Goal: Task Accomplishment & Management: Use online tool/utility

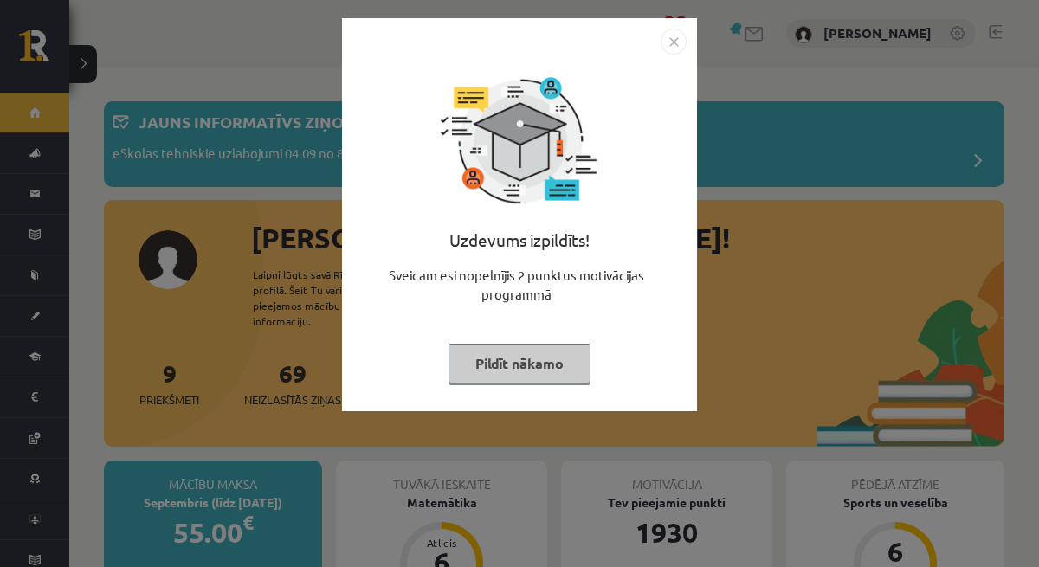
click at [481, 377] on button "Pildīt nākamo" at bounding box center [519, 364] width 142 height 40
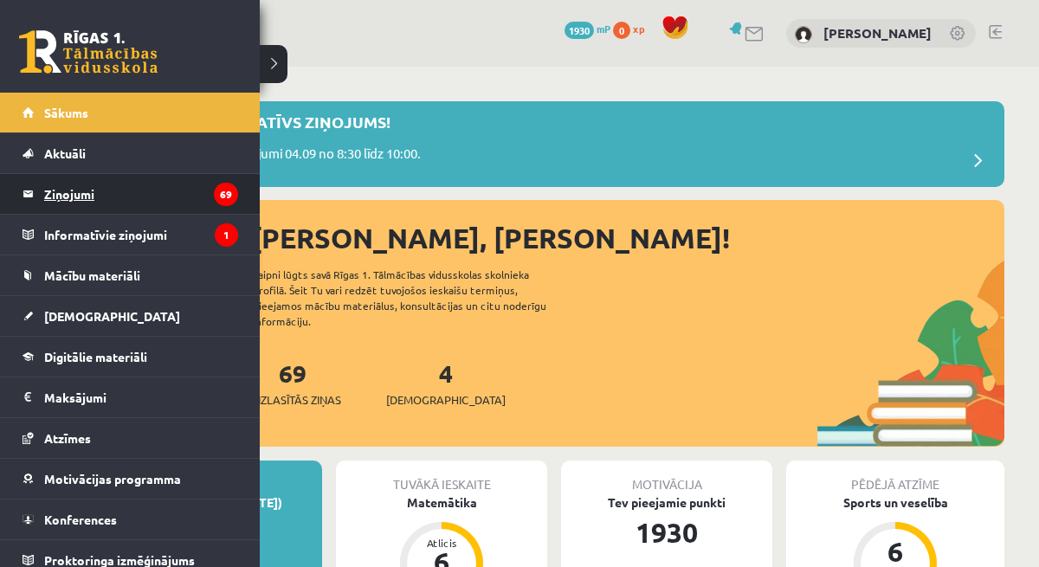
click at [74, 196] on legend "Ziņojumi 69" at bounding box center [141, 194] width 194 height 40
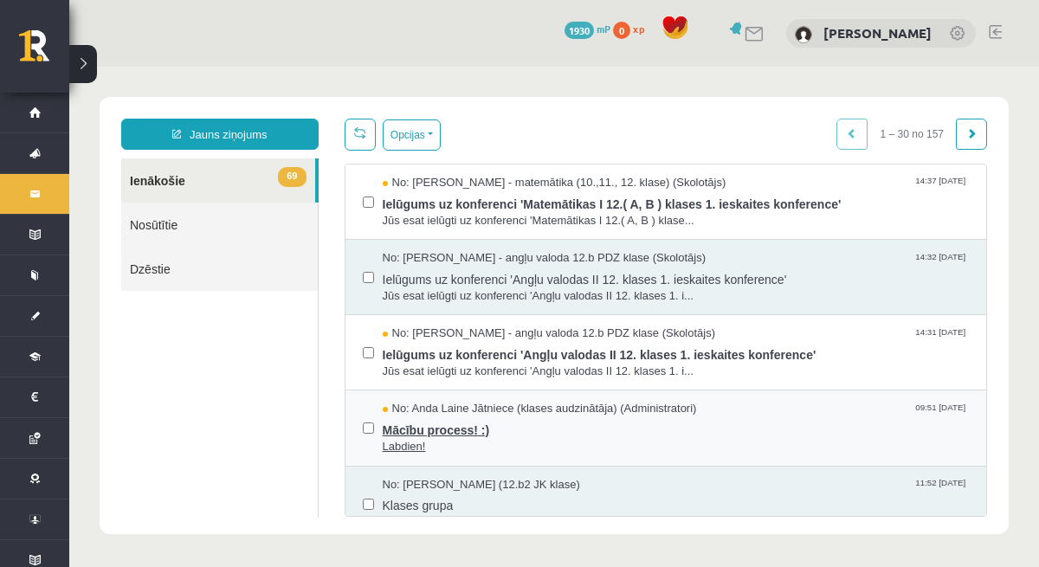
click at [433, 429] on span "Mācību process! :)" at bounding box center [676, 428] width 587 height 22
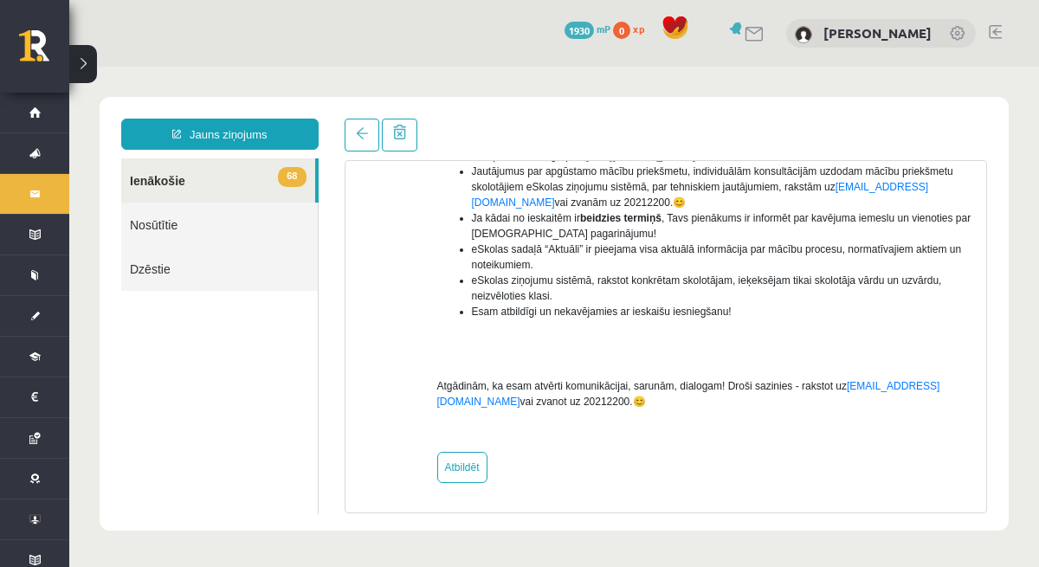
scroll to position [430, 0]
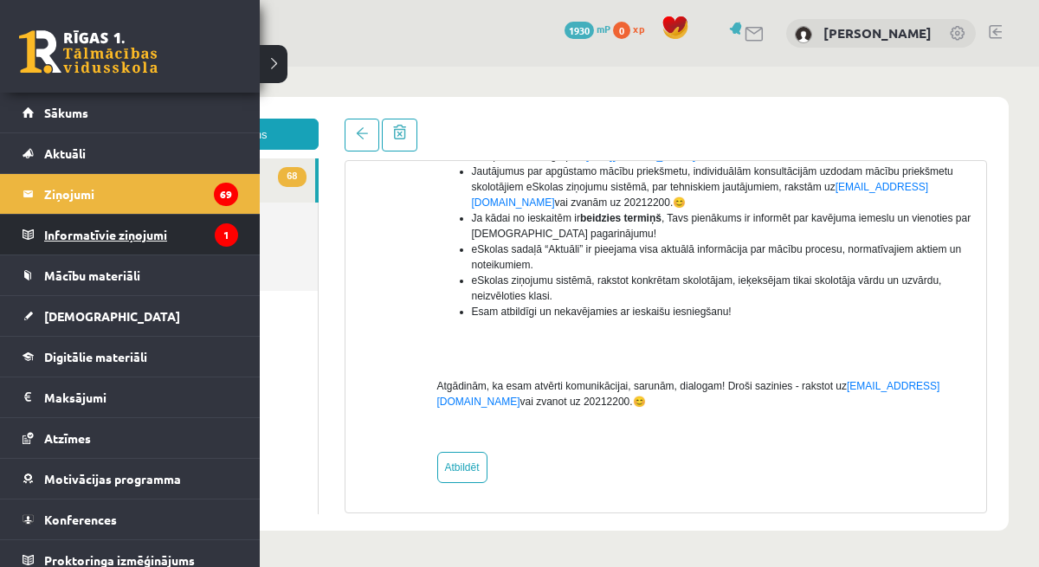
click at [55, 235] on legend "Informatīvie ziņojumi 1" at bounding box center [141, 235] width 194 height 40
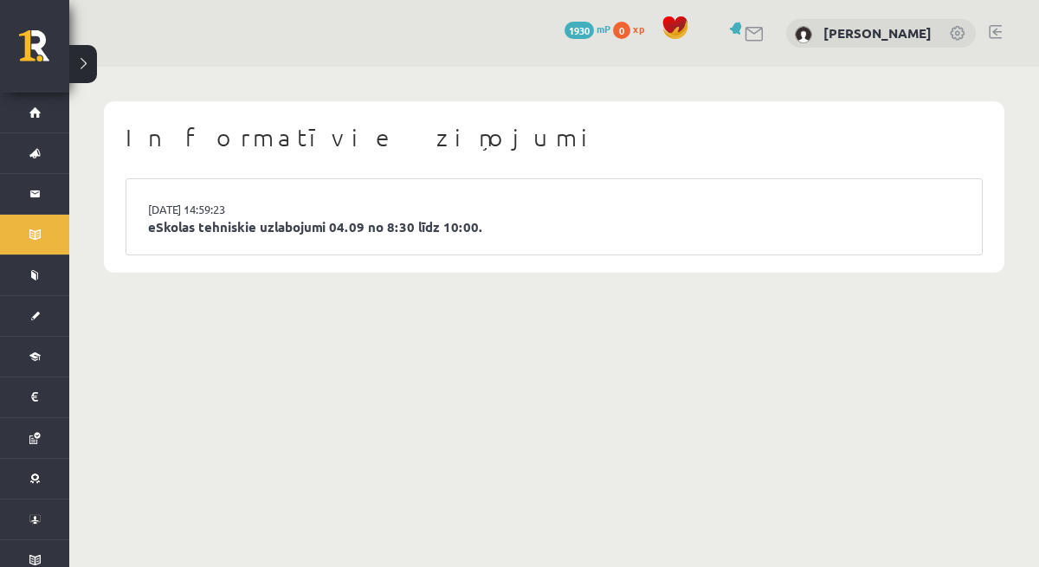
click at [366, 214] on li "03.09.2025 14:59:23 eSkolas tehniskie uzlabojumi 04.09 no 8:30 līdz 10:00." at bounding box center [553, 216] width 855 height 75
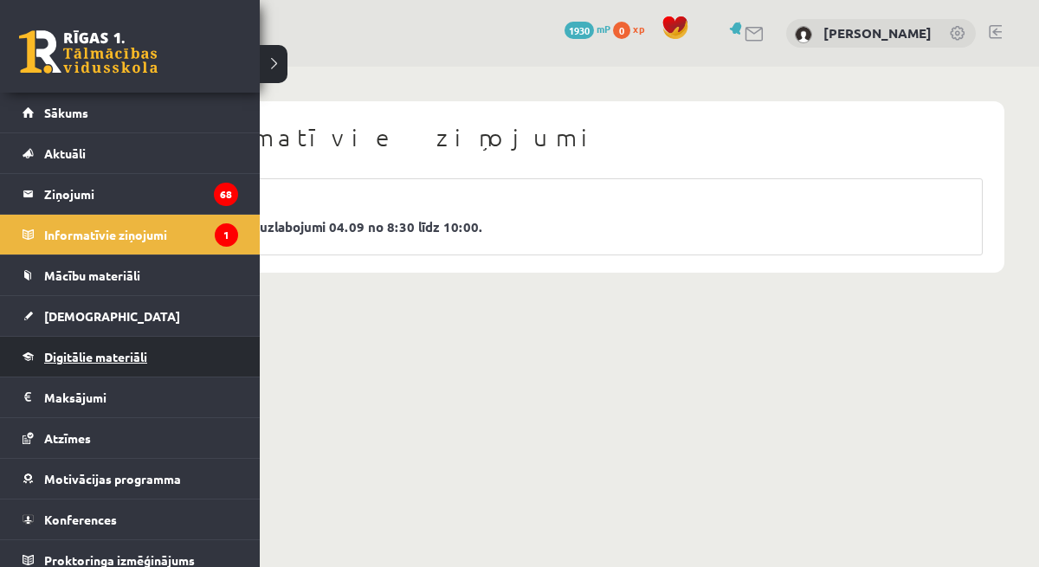
click at [81, 362] on span "Digitālie materiāli" at bounding box center [95, 357] width 103 height 16
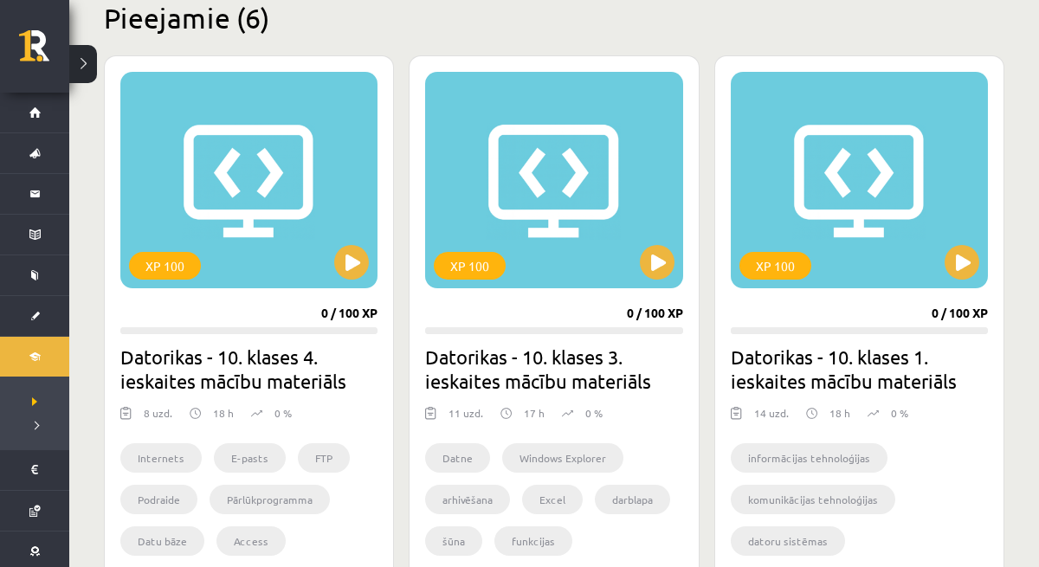
scroll to position [441, 0]
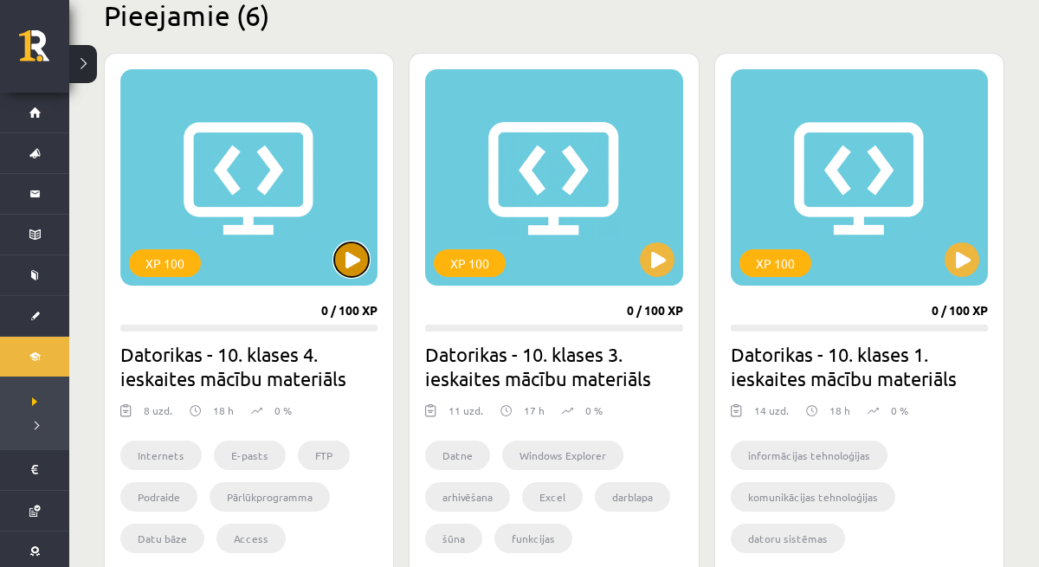
click at [360, 256] on button at bounding box center [351, 259] width 35 height 35
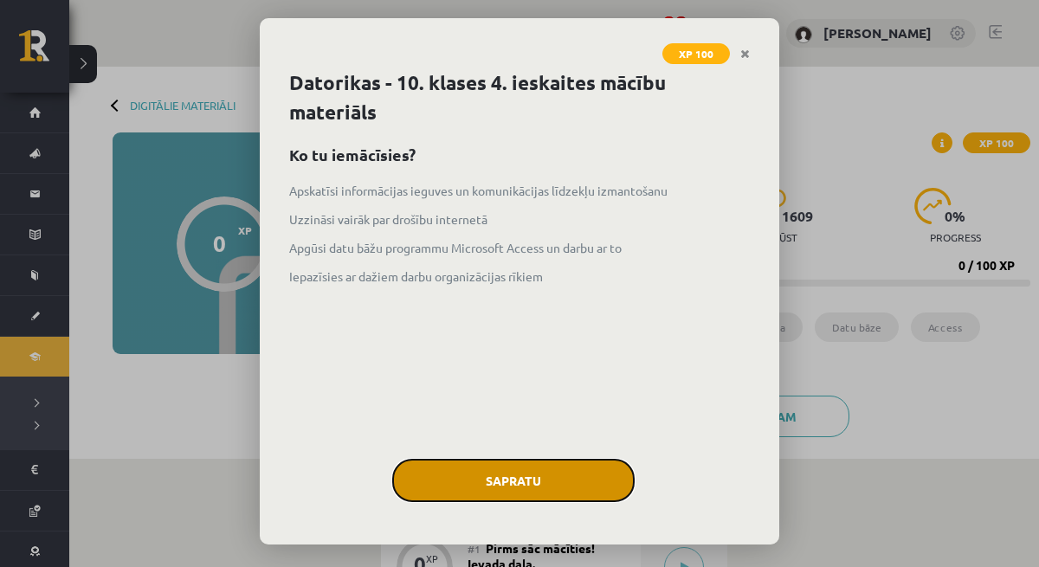
click at [511, 479] on button "Sapratu" at bounding box center [513, 480] width 242 height 43
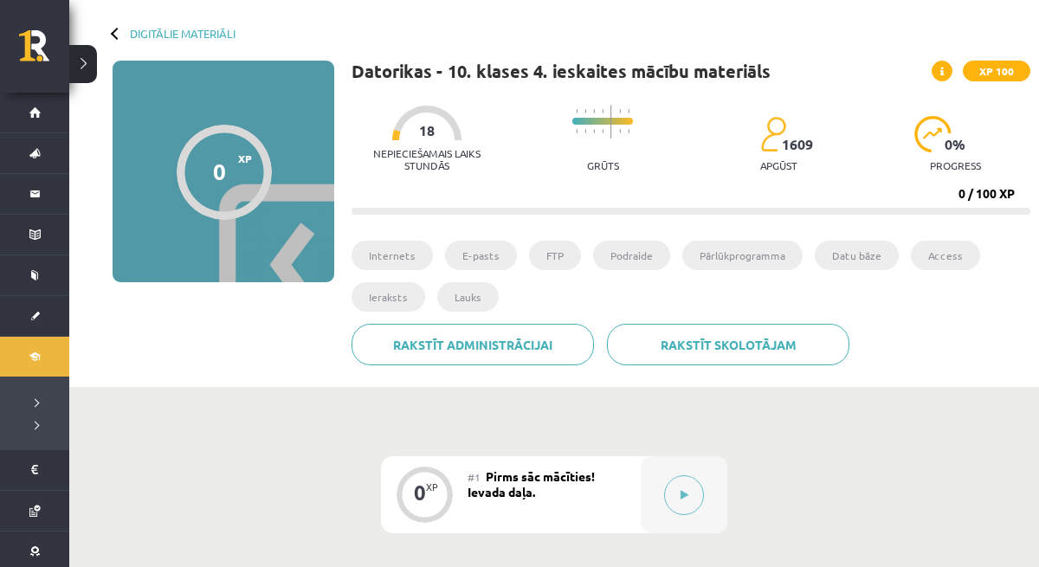
scroll to position [70, 0]
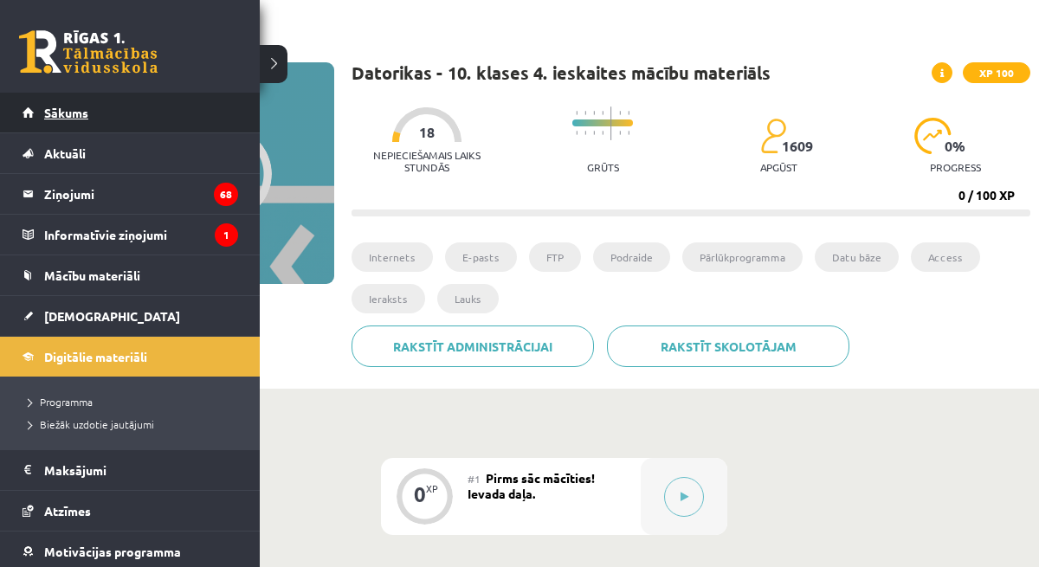
click at [136, 118] on link "Sākums" at bounding box center [131, 113] width 216 height 40
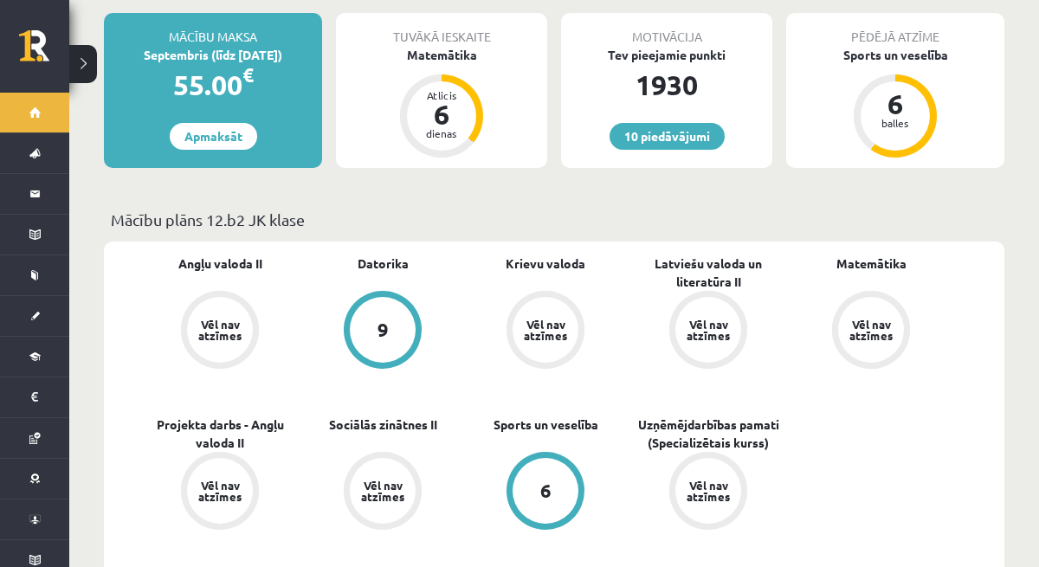
scroll to position [418, 0]
